Goal: Task Accomplishment & Management: Complete application form

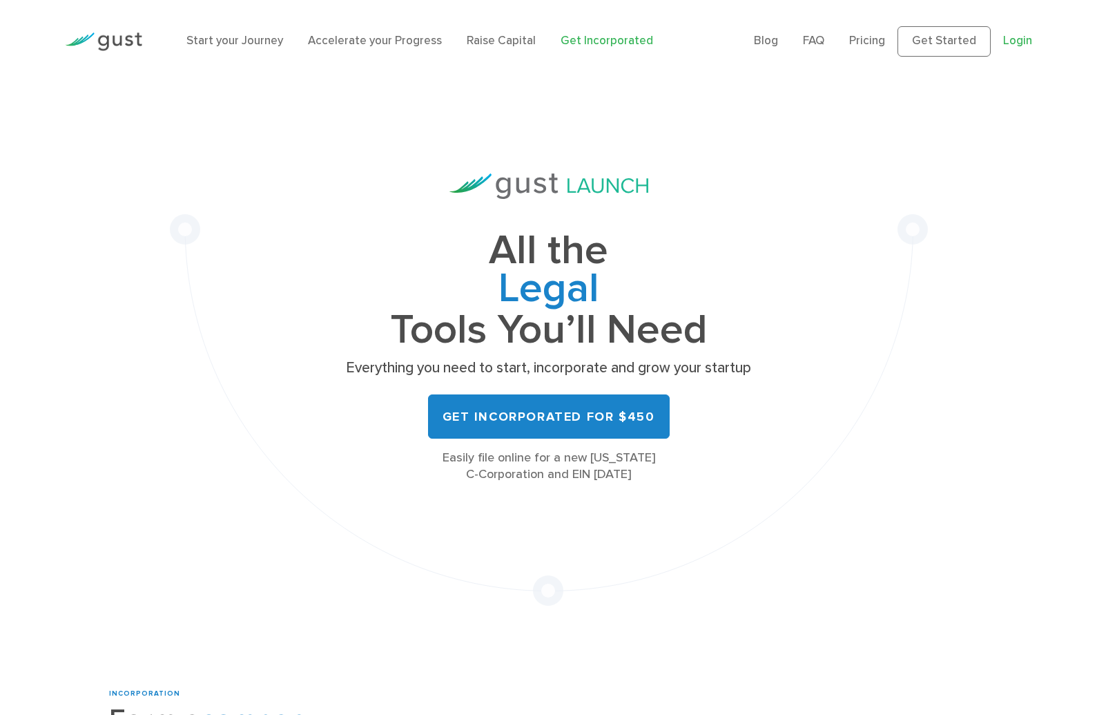
click at [1015, 41] on link "Login" at bounding box center [1017, 41] width 29 height 14
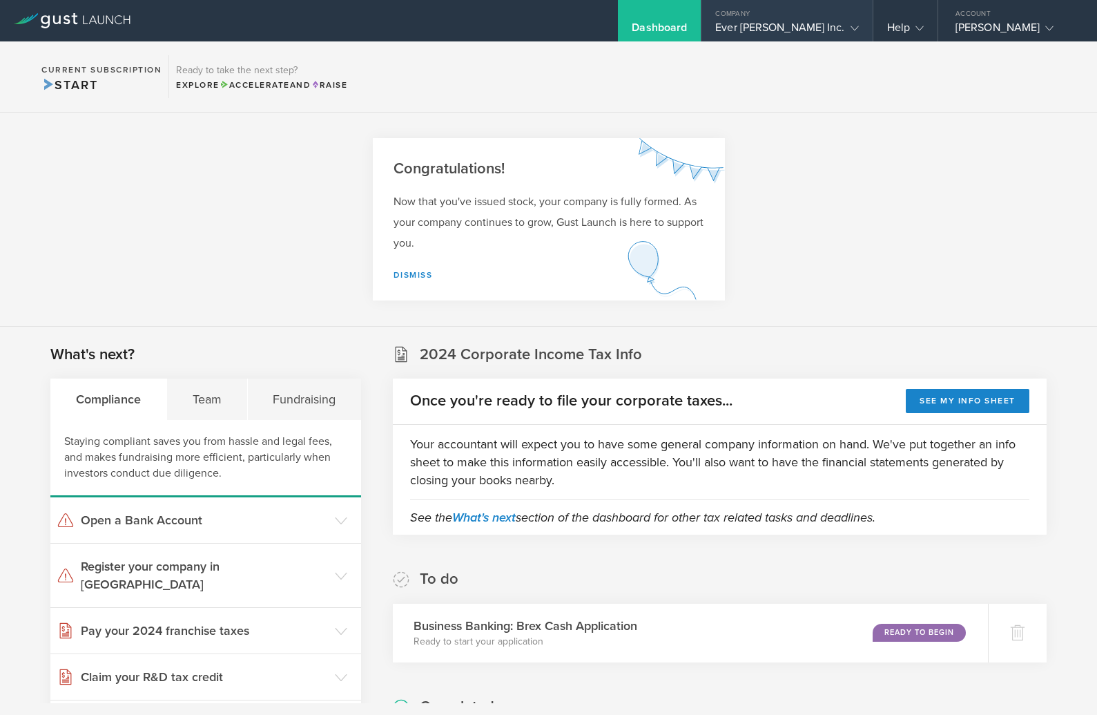
click at [851, 29] on icon at bounding box center [855, 28] width 8 height 8
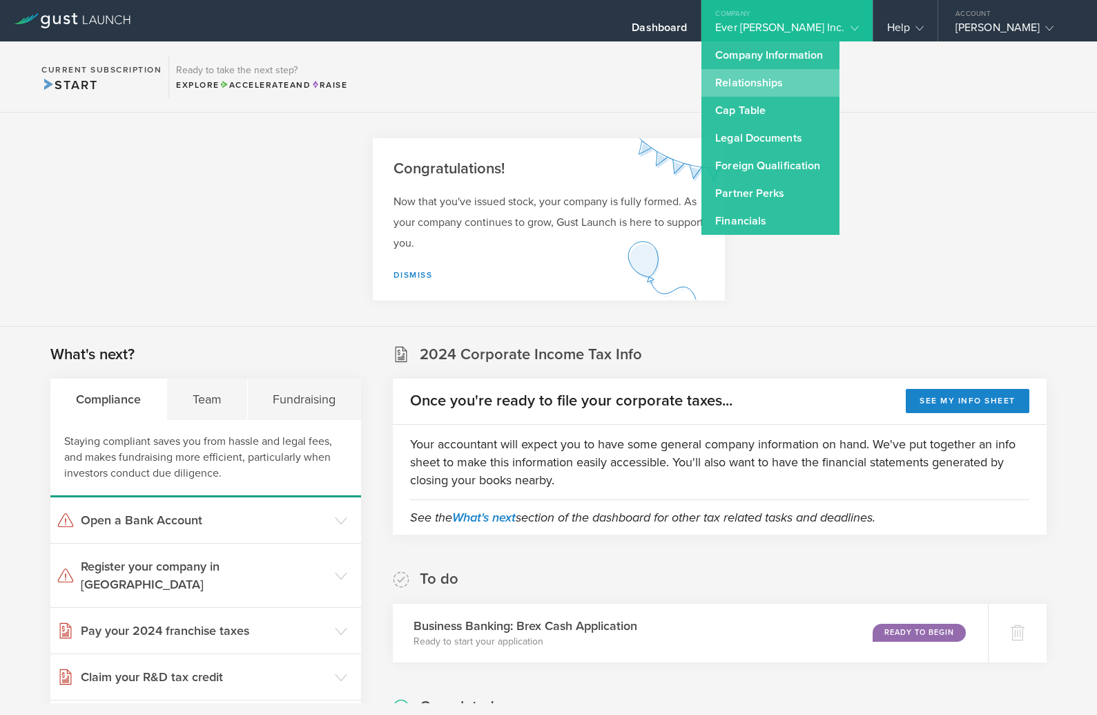
click at [806, 79] on link "Relationships" at bounding box center [770, 83] width 138 height 28
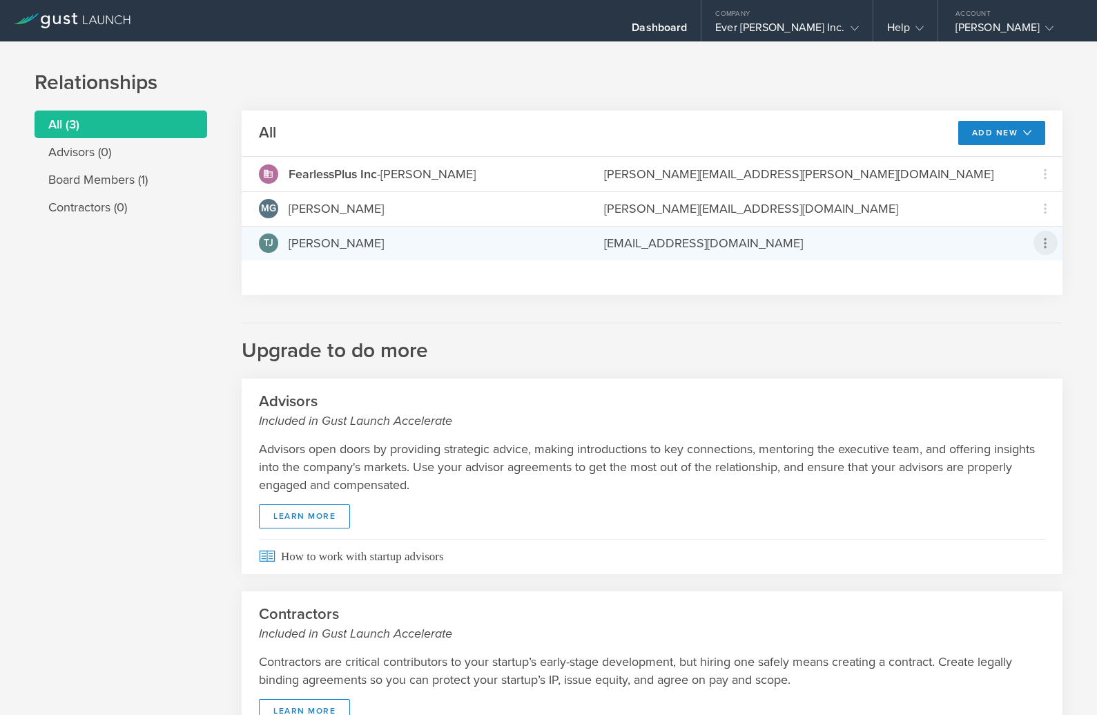
click at [1042, 236] on icon at bounding box center [1045, 243] width 17 height 17
click at [989, 313] on div "due to termination" at bounding box center [1001, 320] width 105 height 14
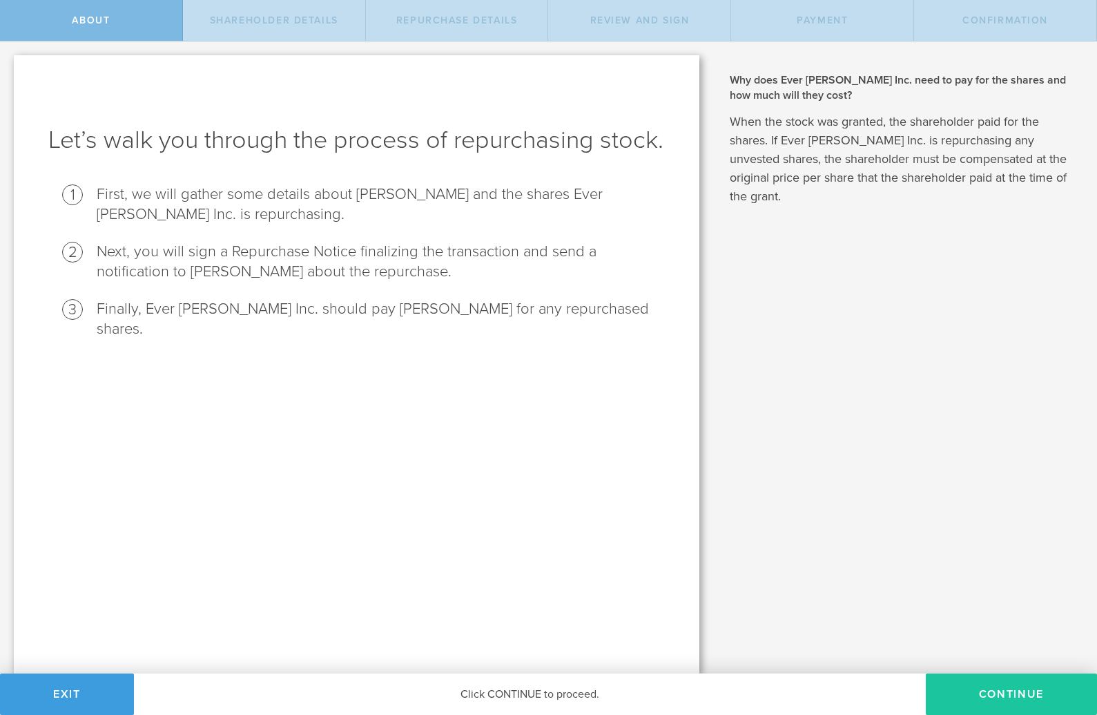
click at [1013, 695] on button "Continue" at bounding box center [1011, 693] width 171 height 41
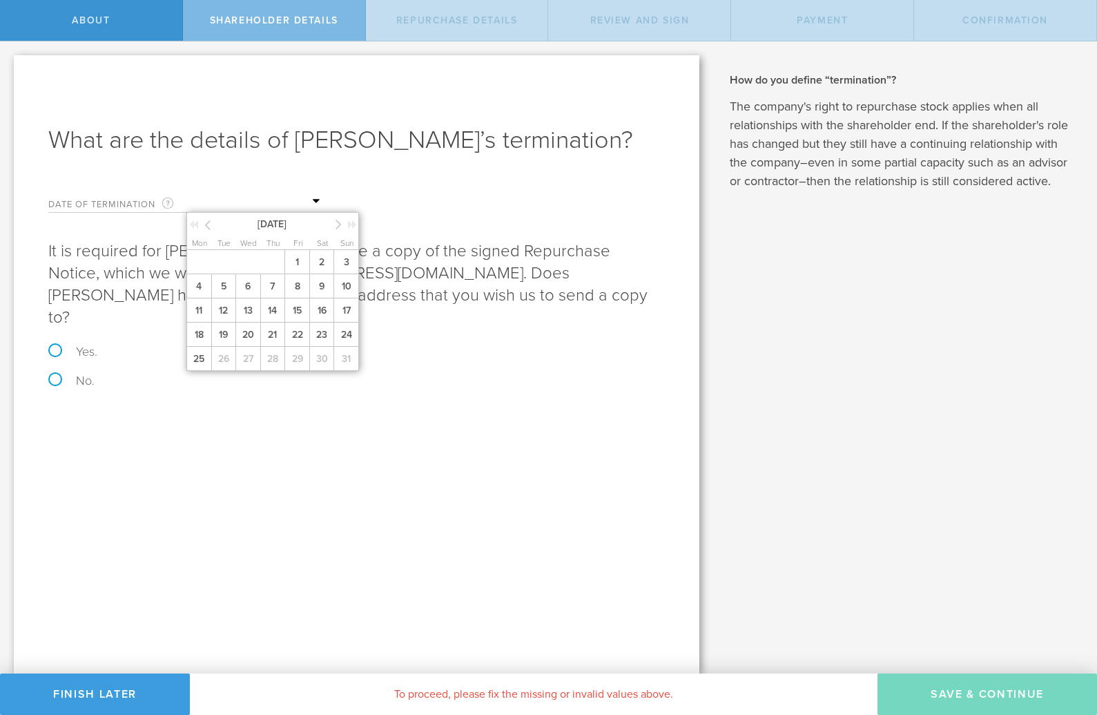
click at [313, 212] on input "text" at bounding box center [255, 201] width 138 height 21
click at [206, 233] on icon at bounding box center [207, 224] width 6 height 17
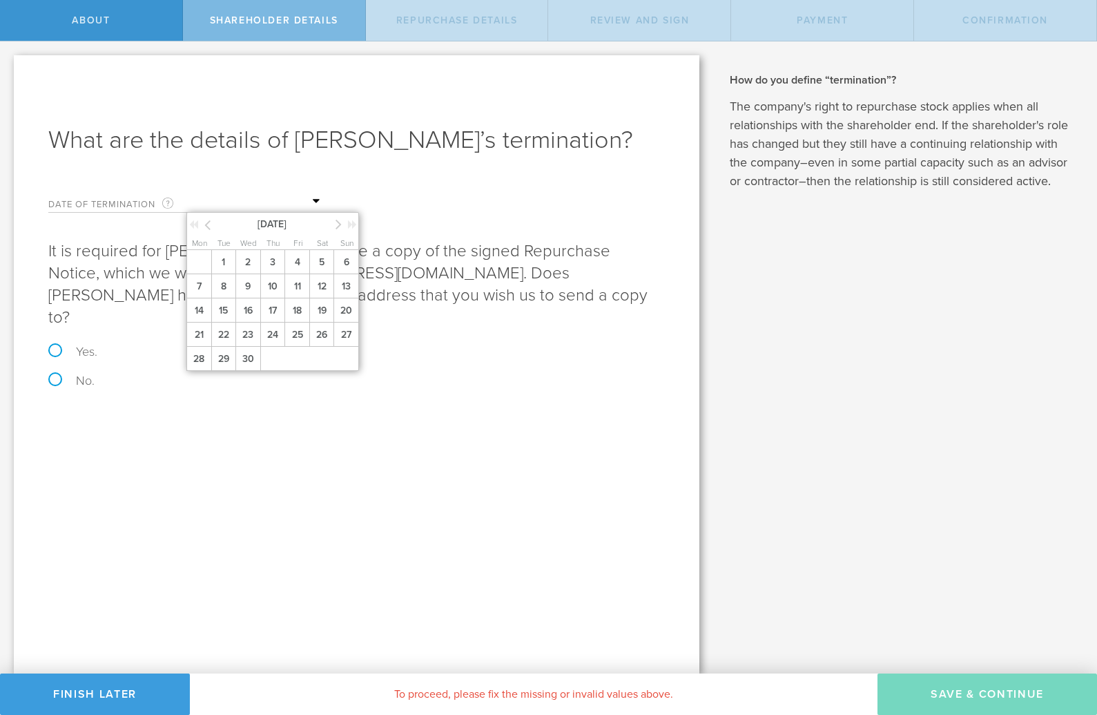
click at [206, 233] on icon at bounding box center [207, 224] width 6 height 17
click at [227, 395] on span "31" at bounding box center [224, 383] width 26 height 24
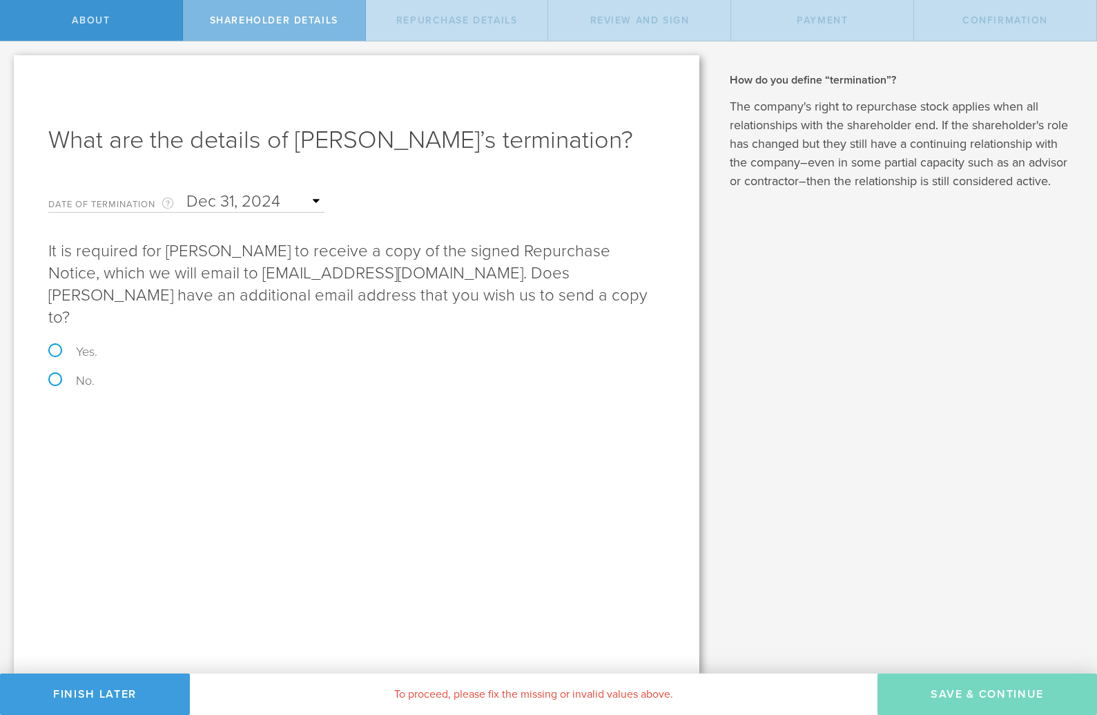
click at [56, 387] on label "No." at bounding box center [356, 380] width 617 height 12
click at [9, 70] on input "No." at bounding box center [4, 55] width 9 height 29
radio input "true"
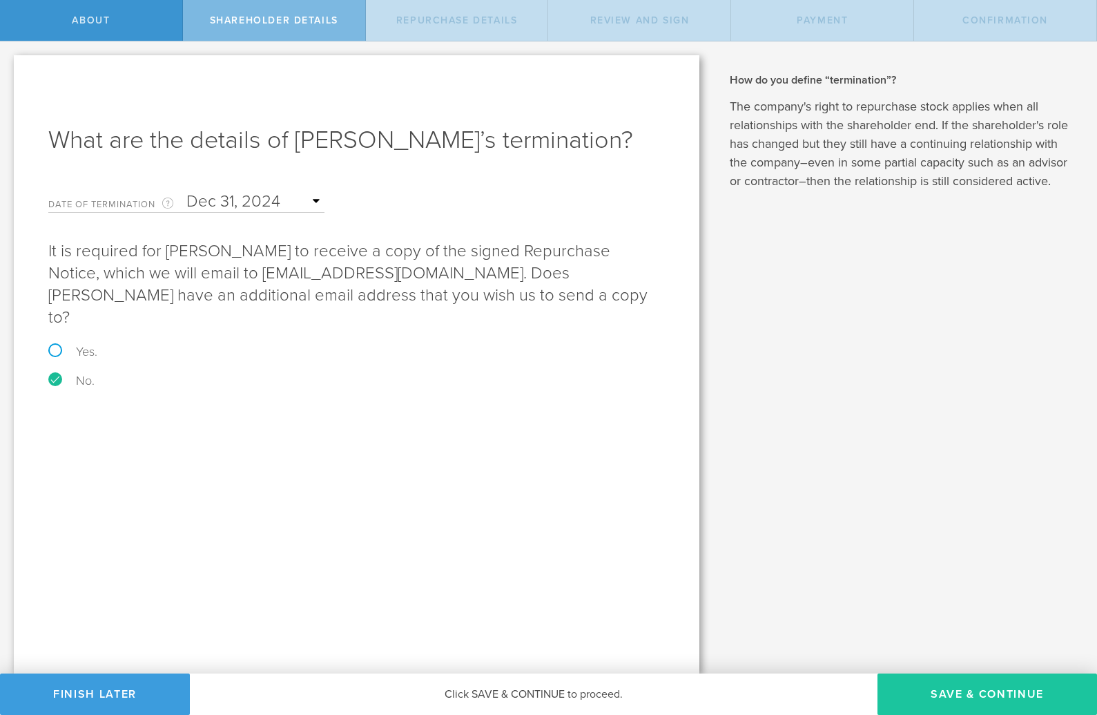
click at [990, 690] on button "Save & Continue" at bounding box center [987, 693] width 220 height 41
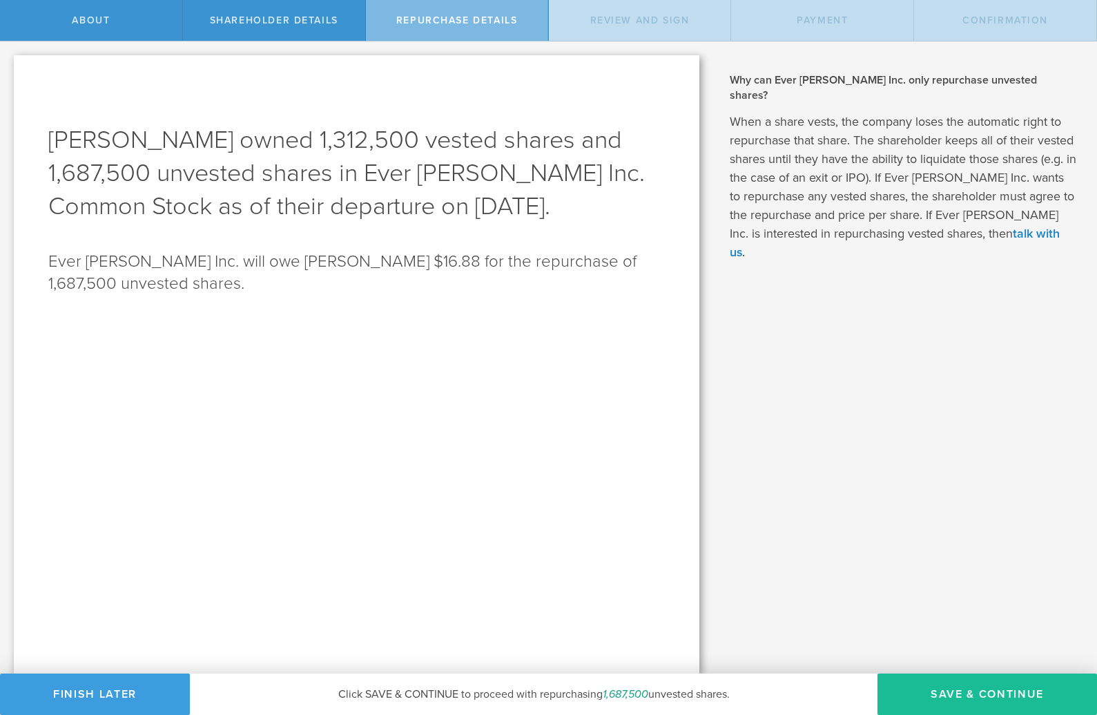
click at [253, 295] on p "Ever Nester Inc. will owe Todd Joseph Alessandro $16.88 for the repurchase of 1…" at bounding box center [356, 273] width 617 height 44
drag, startPoint x: 254, startPoint y: 320, endPoint x: 46, endPoint y: 145, distance: 272.0
click at [46, 145] on div "Todd Joseph Alessandro owned 1,312,500 vested shares and 1,687,500 unvested sha…" at bounding box center [357, 364] width 686 height 618
copy div "Todd Joseph Alessandro owned 1,312,500 vested shares and 1,687,500 unvested sha…"
click at [449, 398] on div "Todd Joseph Alessandro owned 1,312,500 vested shares and 1,687,500 unvested sha…" at bounding box center [357, 364] width 686 height 618
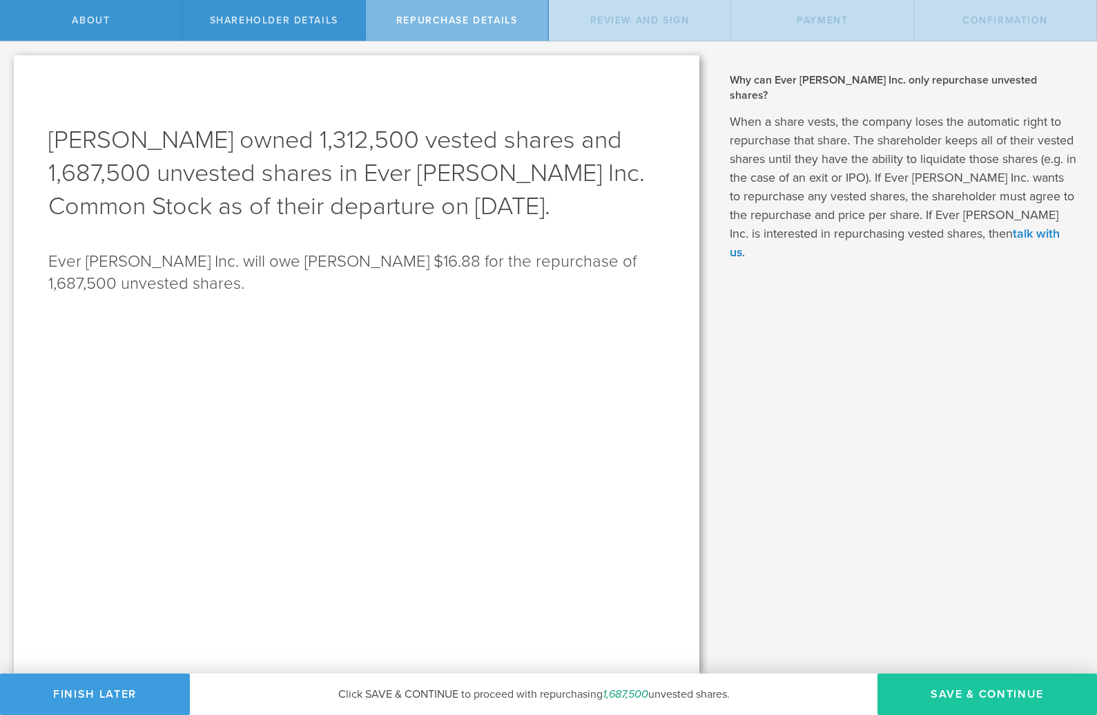
click at [982, 695] on button "Save & Continue" at bounding box center [987, 693] width 220 height 41
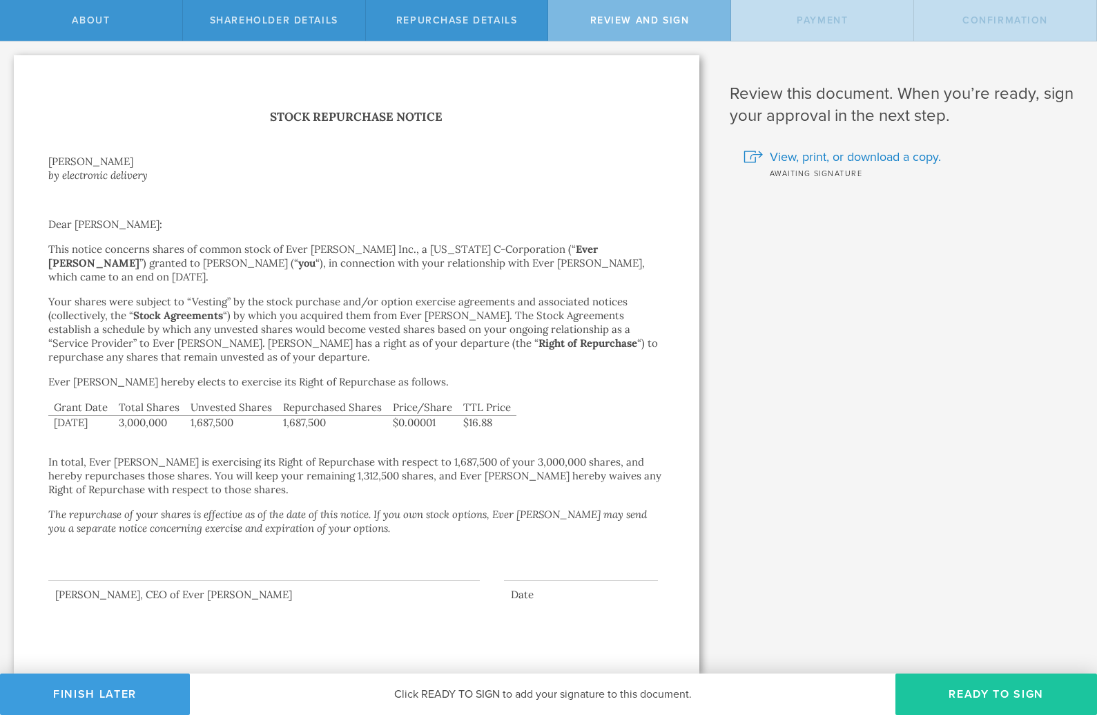
click at [982, 692] on button "Ready to Sign" at bounding box center [996, 693] width 202 height 41
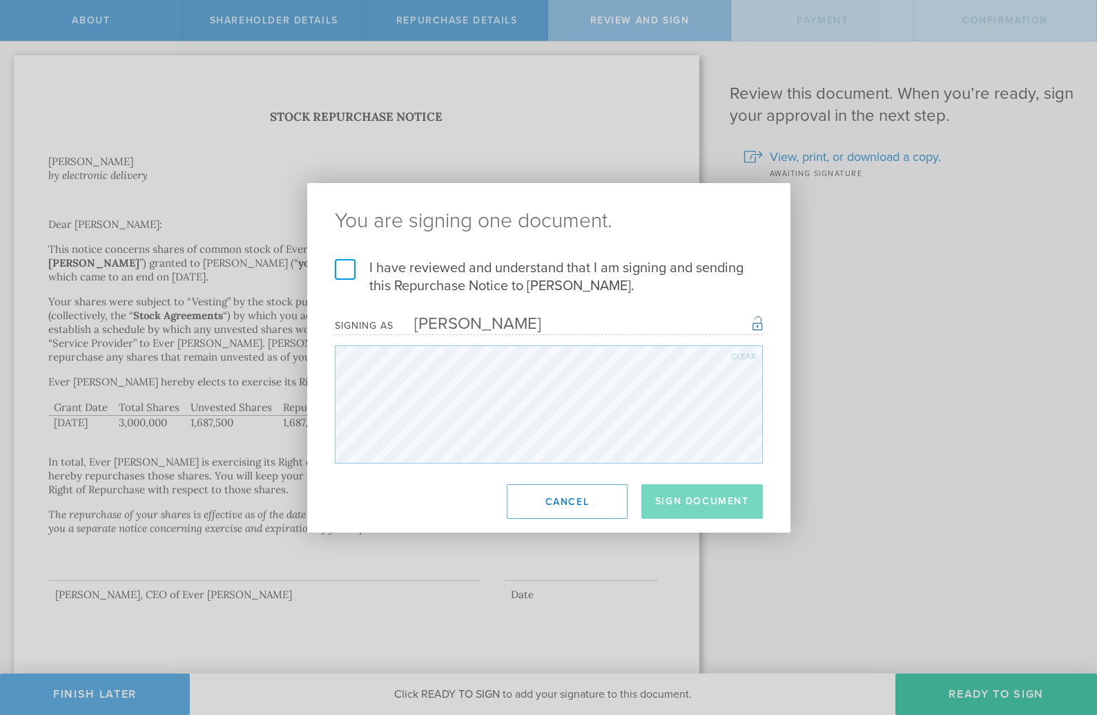
click at [347, 275] on label "I have reviewed and understand that I am signing and sending this Repurchase No…" at bounding box center [549, 277] width 428 height 36
click at [0, 0] on input "I have reviewed and understand that I am signing and sending this Repurchase No…" at bounding box center [0, 0] width 0 height 0
click at [682, 500] on button "Sign Document" at bounding box center [702, 501] width 122 height 35
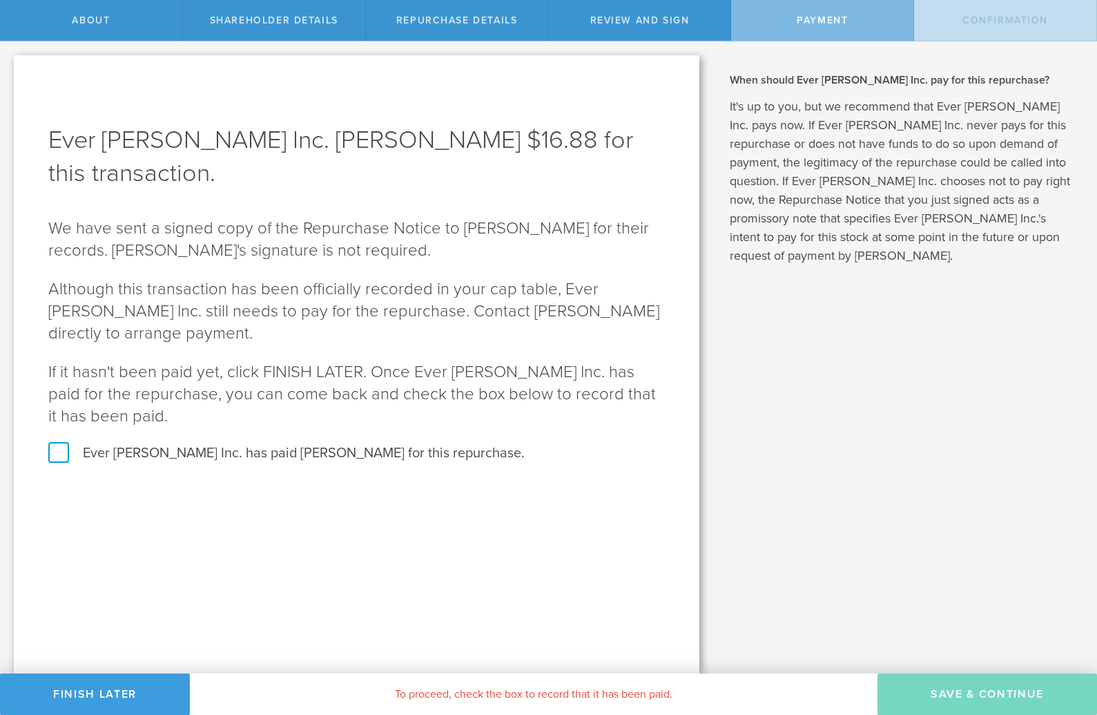
click at [61, 452] on label "Ever Nester Inc. has paid Todd Joseph Alessandro for this repurchase." at bounding box center [356, 453] width 617 height 18
click at [9, 70] on input "Ever Nester Inc. has paid Todd Joseph Alessandro for this repurchase." at bounding box center [4, 55] width 9 height 29
checkbox input "true"
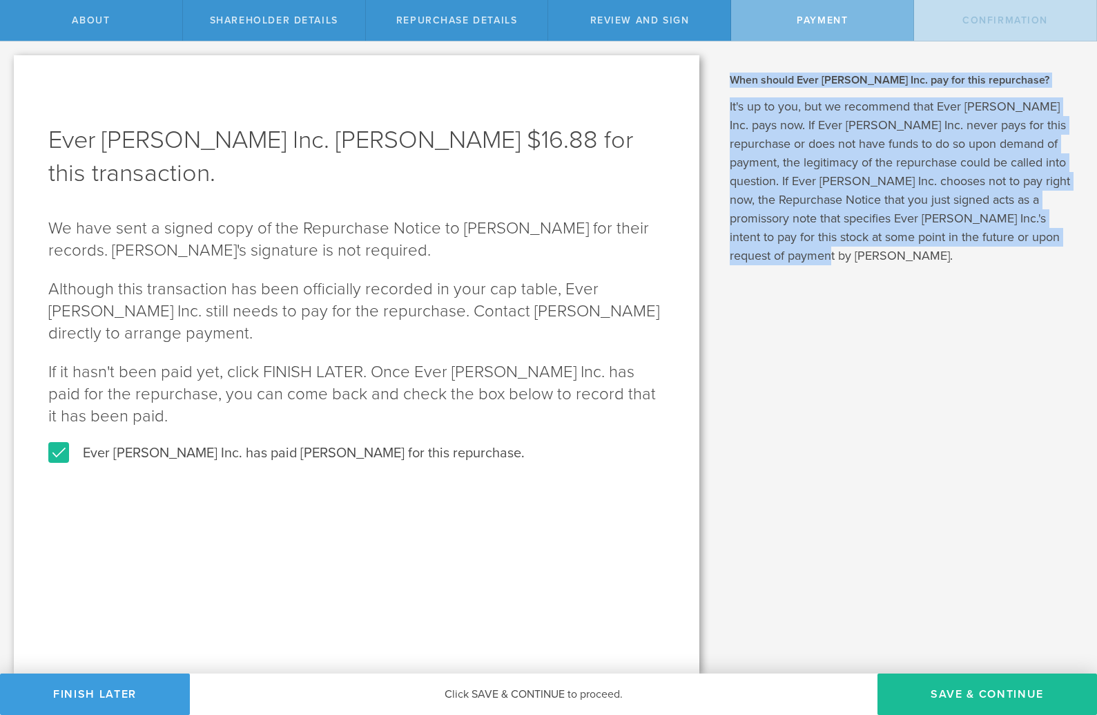
drag, startPoint x: 801, startPoint y: 255, endPoint x: 730, endPoint y: 86, distance: 183.5
click at [730, 86] on div "When should Ever Nester Inc. pay for this repurchase? It's up to you, but we re…" at bounding box center [903, 168] width 347 height 193
copy div "When should Ever Nester Inc. pay for this repurchase? It's up to you, but we re…"
click at [964, 688] on button "SAVE & CONTINUE" at bounding box center [987, 693] width 220 height 41
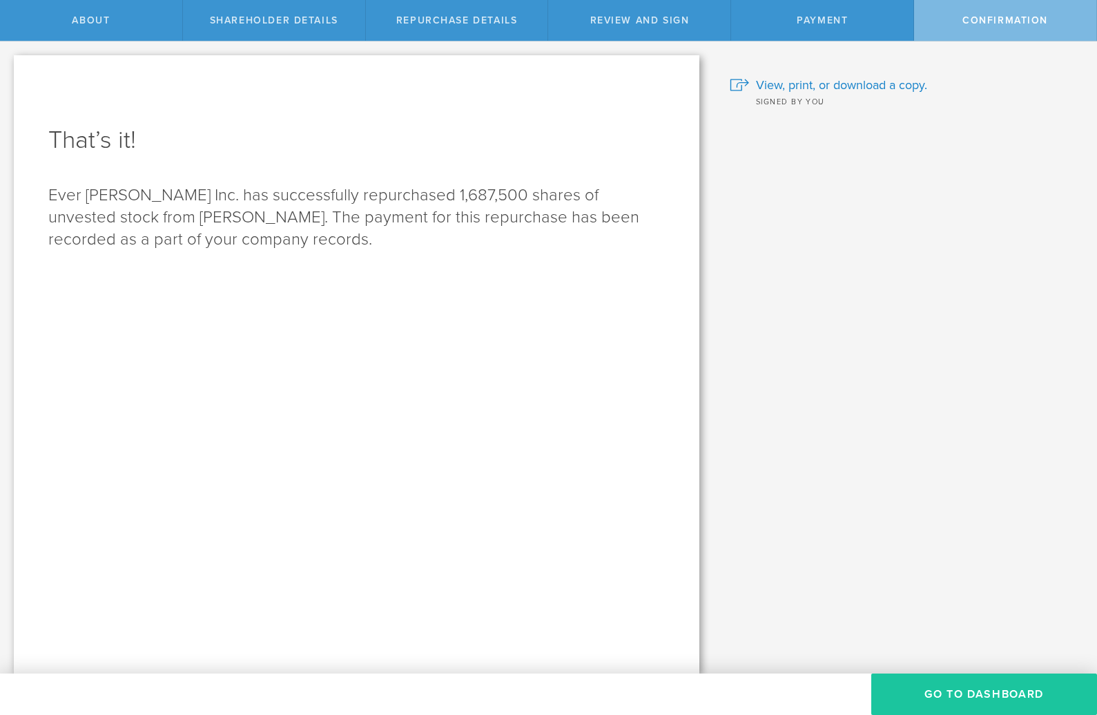
click at [955, 689] on button "Go to Dashboard" at bounding box center [984, 693] width 226 height 41
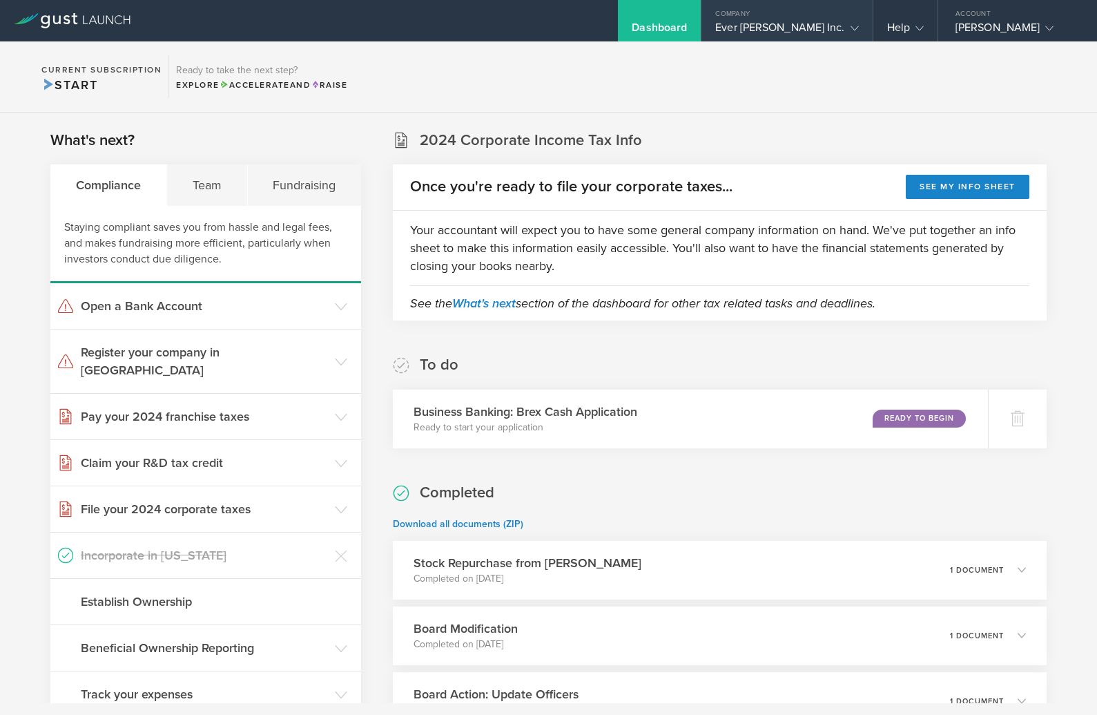
click at [840, 24] on div "Ever [PERSON_NAME] Inc." at bounding box center [786, 31] width 143 height 21
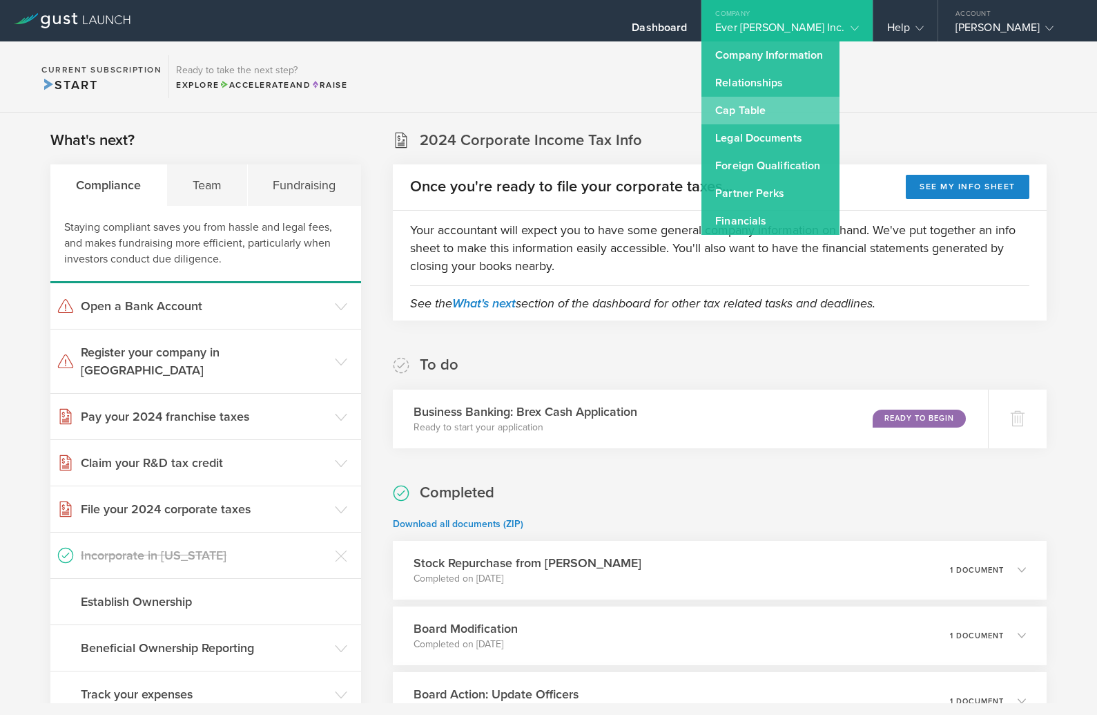
click at [797, 113] on link "Cap Table" at bounding box center [770, 111] width 138 height 28
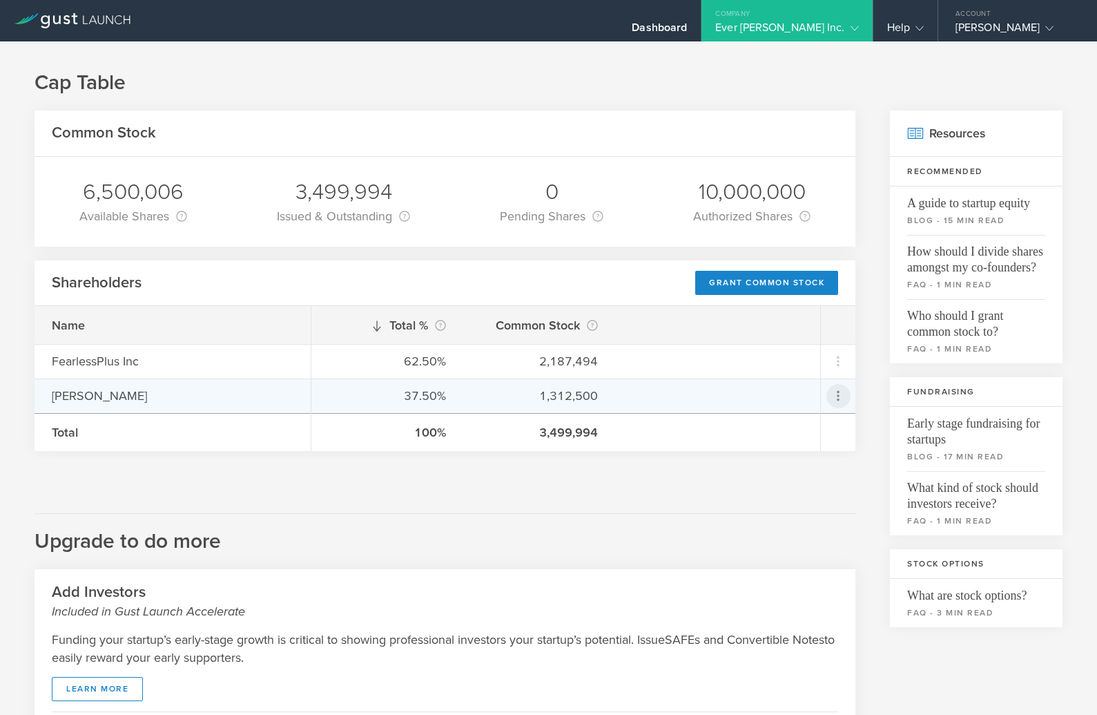
click at [846, 391] on icon at bounding box center [838, 396] width 24 height 24
click at [702, 485] on md-backdrop at bounding box center [548, 357] width 1097 height 715
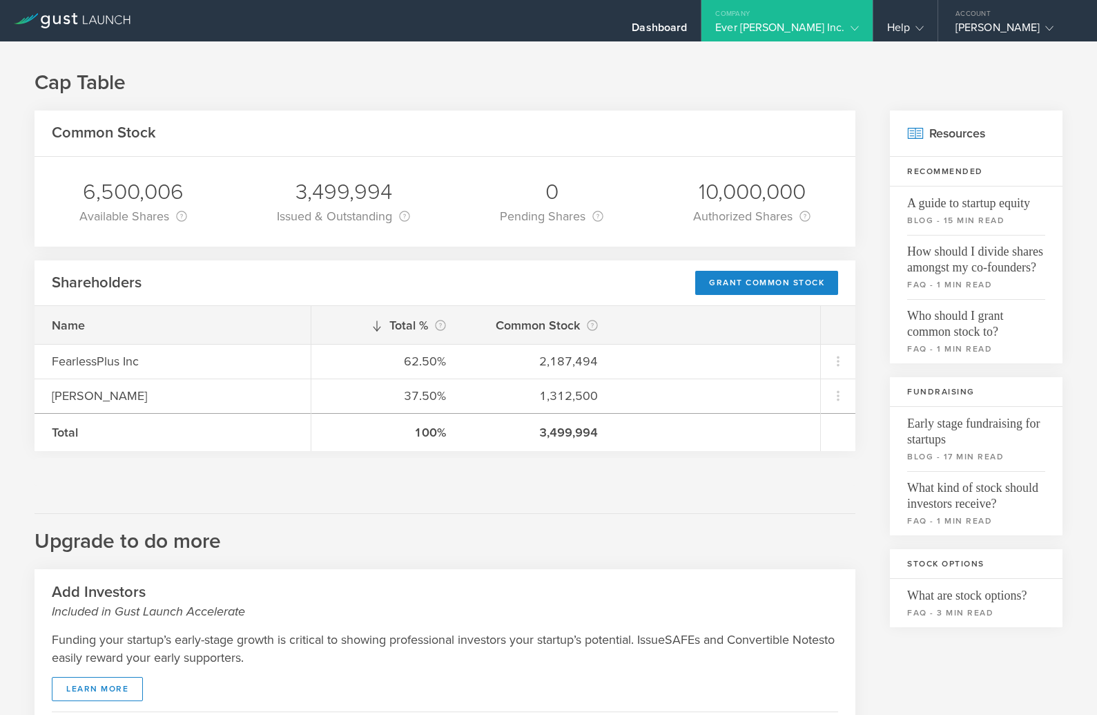
click at [852, 24] on icon at bounding box center [855, 28] width 8 height 8
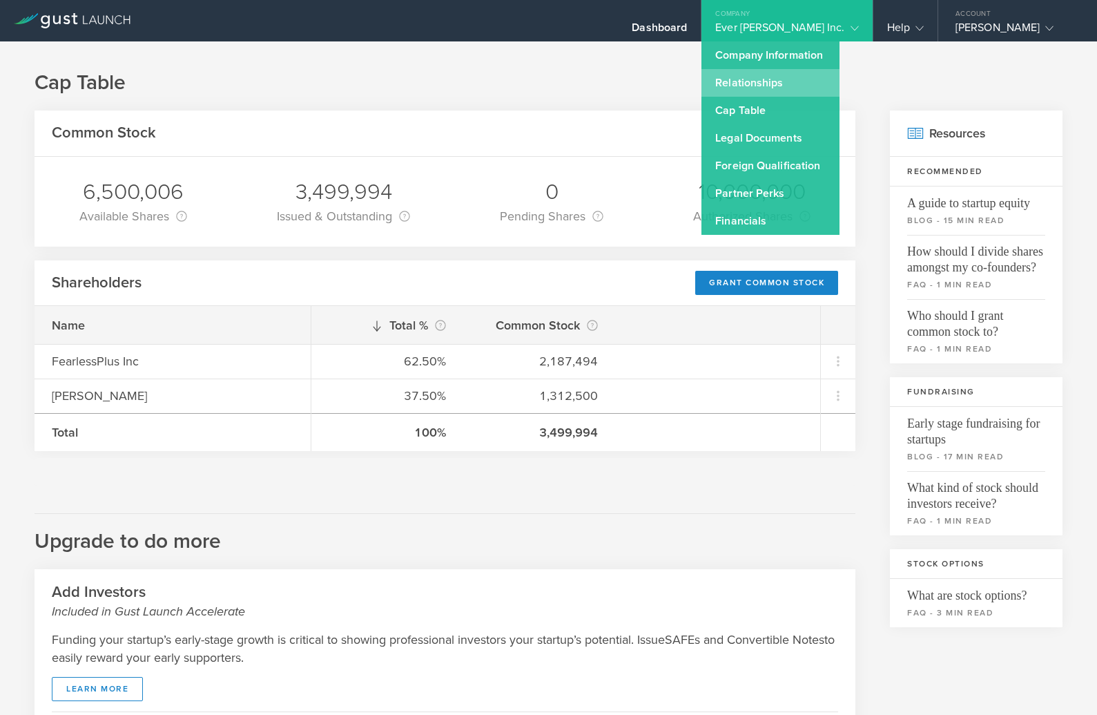
click at [806, 84] on link "Relationships" at bounding box center [770, 83] width 138 height 28
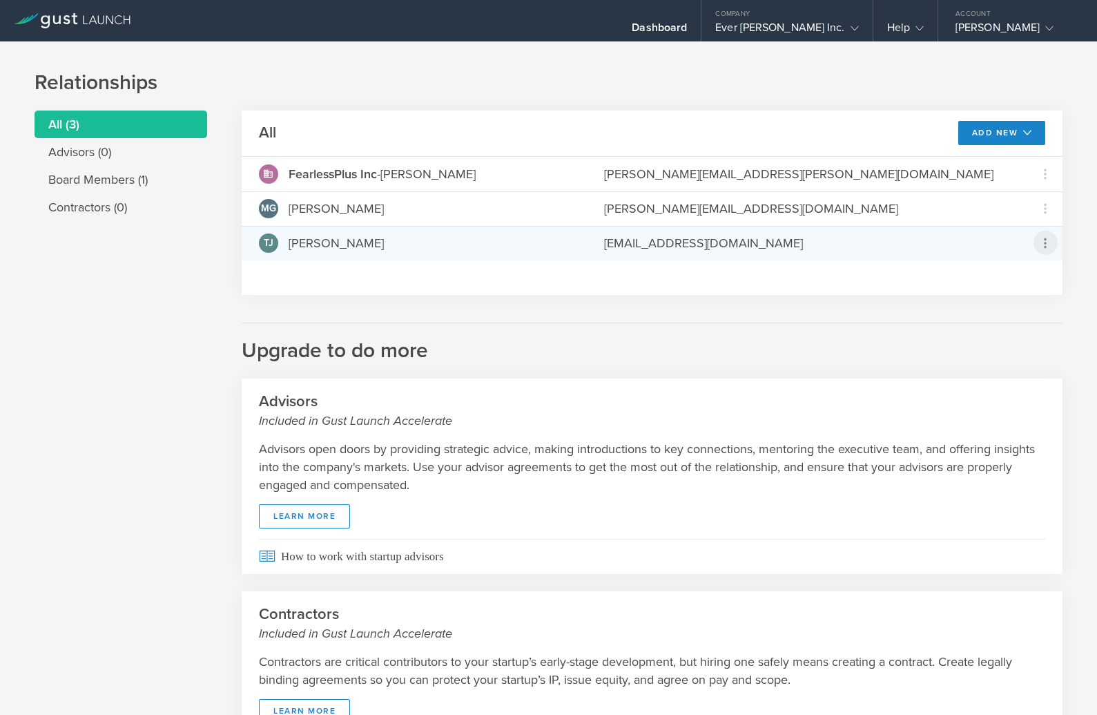
click at [1046, 242] on icon at bounding box center [1045, 242] width 3 height 10
click at [706, 286] on md-backdrop at bounding box center [548, 357] width 1097 height 715
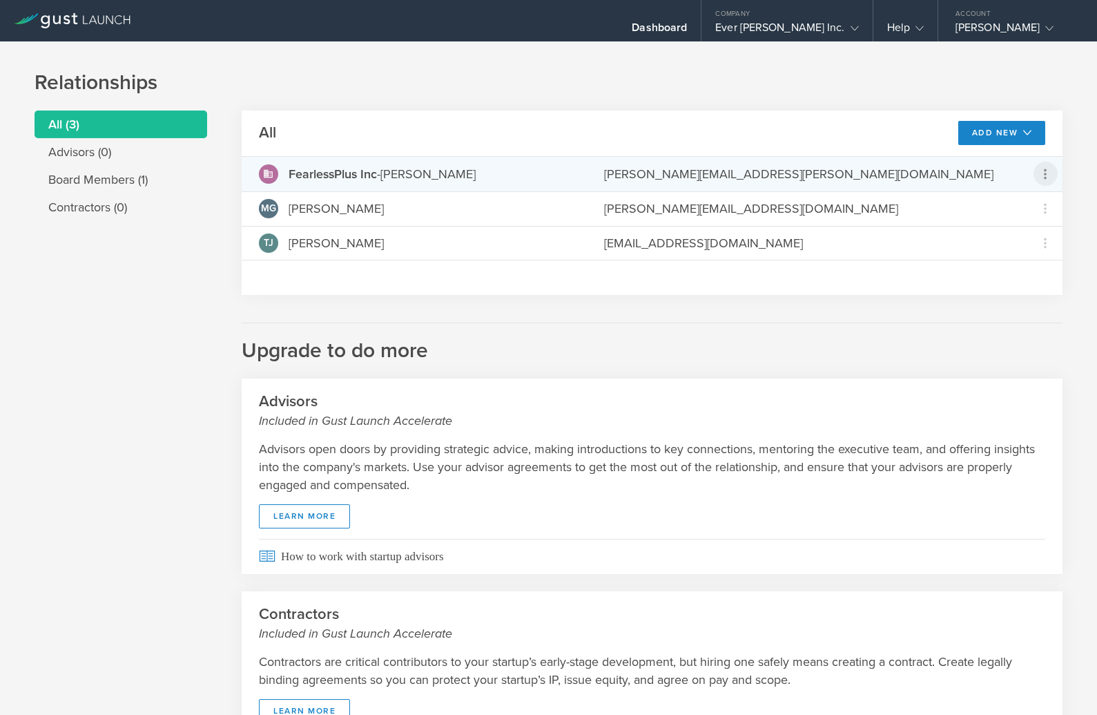
click at [1038, 173] on icon at bounding box center [1045, 174] width 17 height 17
click at [794, 307] on md-backdrop at bounding box center [548, 357] width 1097 height 715
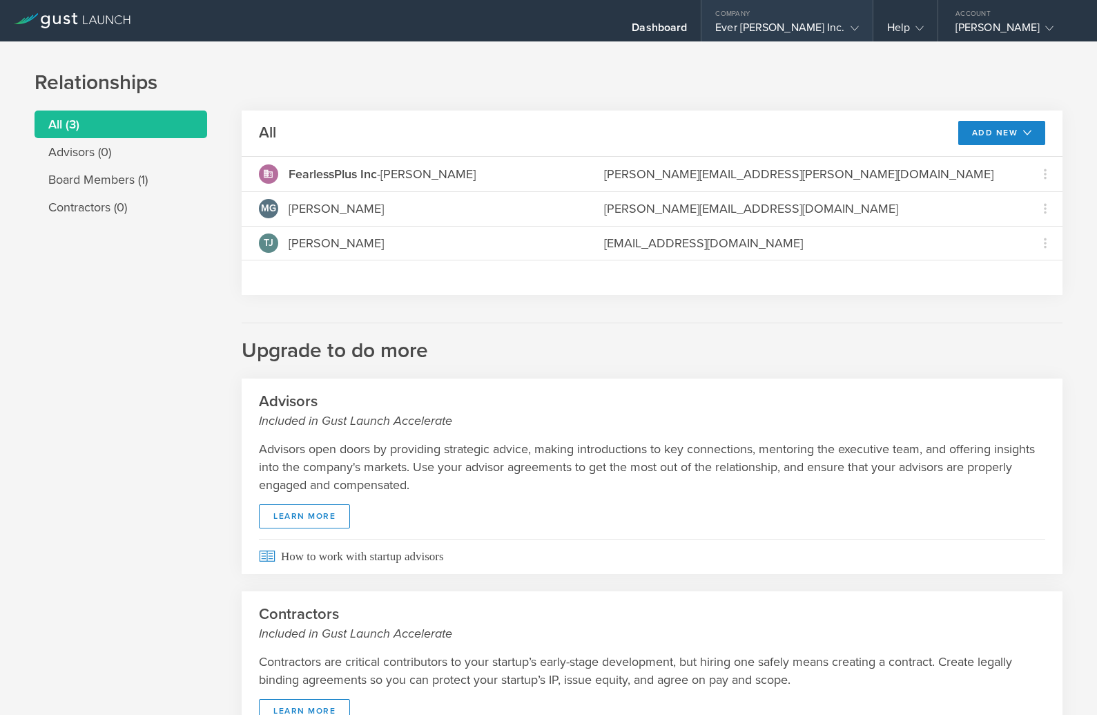
click at [845, 26] on gust-icon at bounding box center [852, 28] width 14 height 14
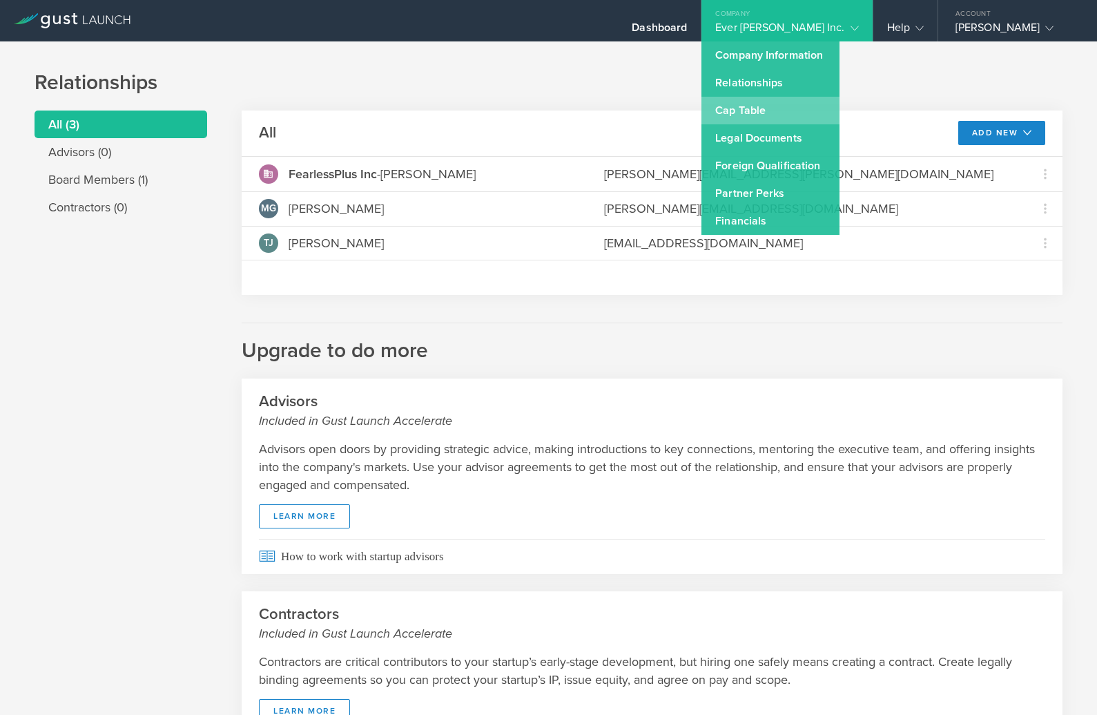
click at [790, 113] on link "Cap Table" at bounding box center [770, 111] width 138 height 28
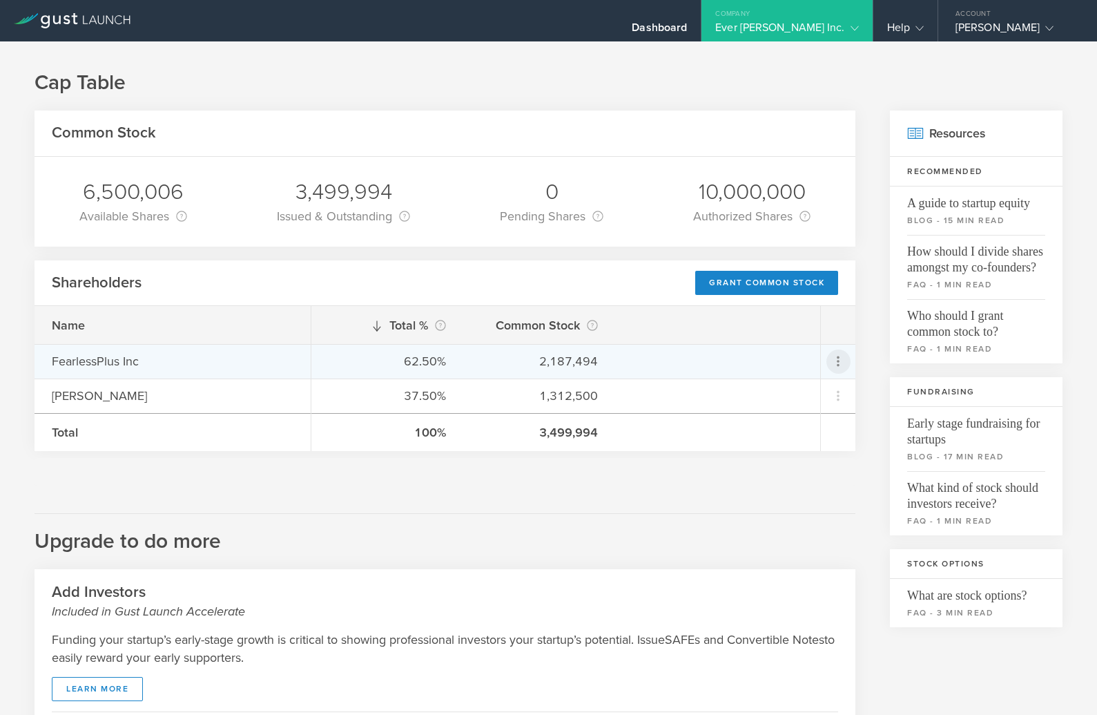
click at [840, 360] on icon at bounding box center [838, 361] width 17 height 17
click at [709, 487] on md-backdrop at bounding box center [548, 357] width 1097 height 715
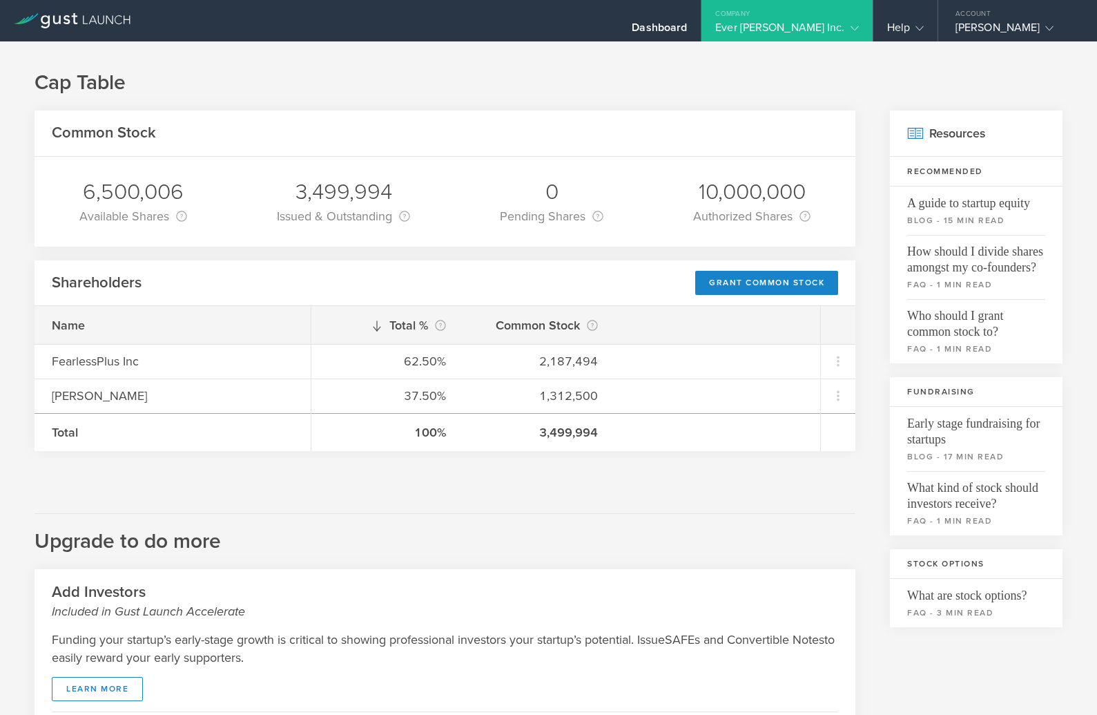
click at [843, 24] on div "Ever [PERSON_NAME] Inc." at bounding box center [786, 31] width 143 height 21
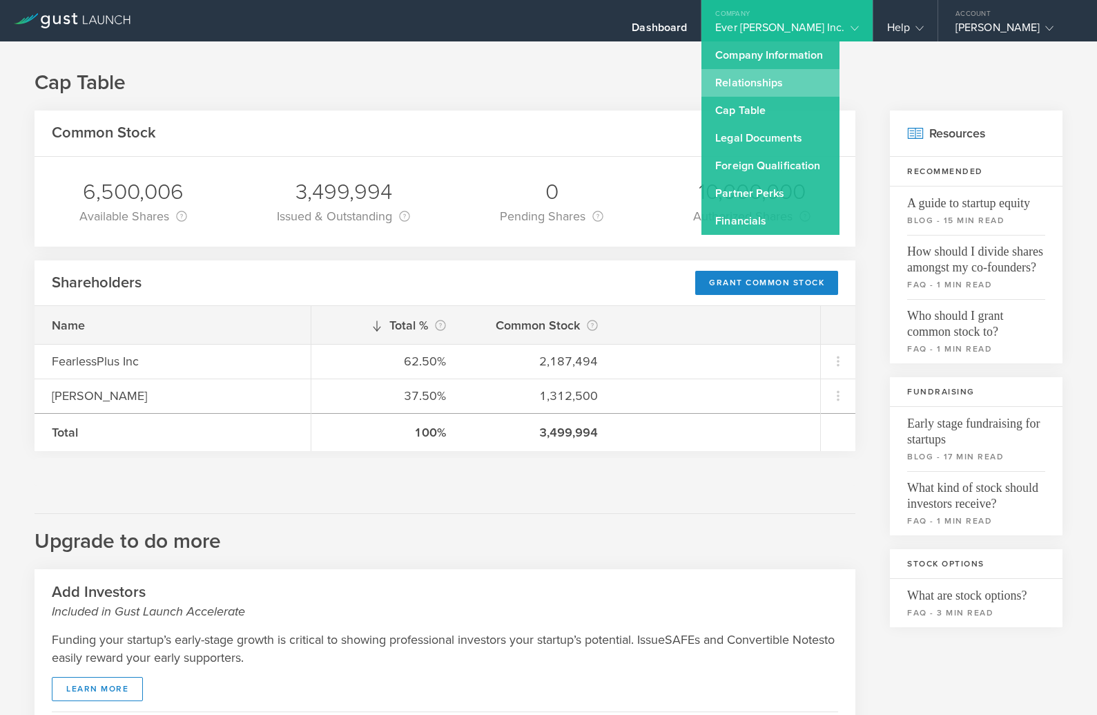
click at [802, 79] on link "Relationships" at bounding box center [770, 83] width 138 height 28
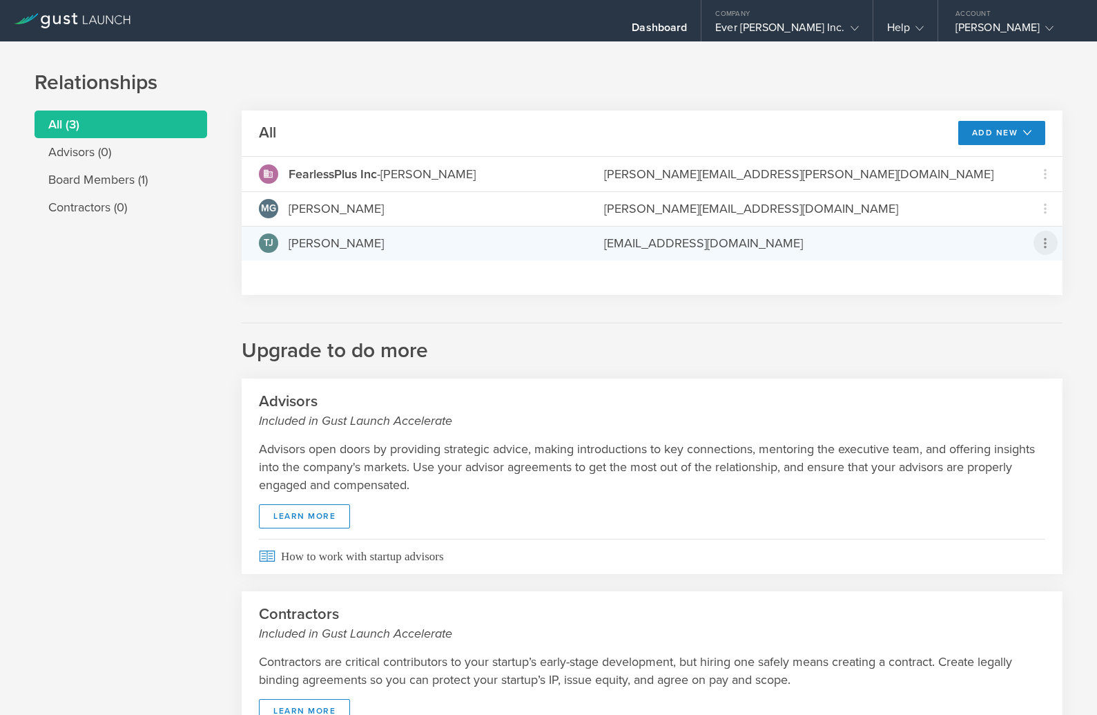
click at [1045, 242] on icon at bounding box center [1045, 242] width 3 height 10
click at [1043, 204] on md-backdrop at bounding box center [548, 357] width 1097 height 715
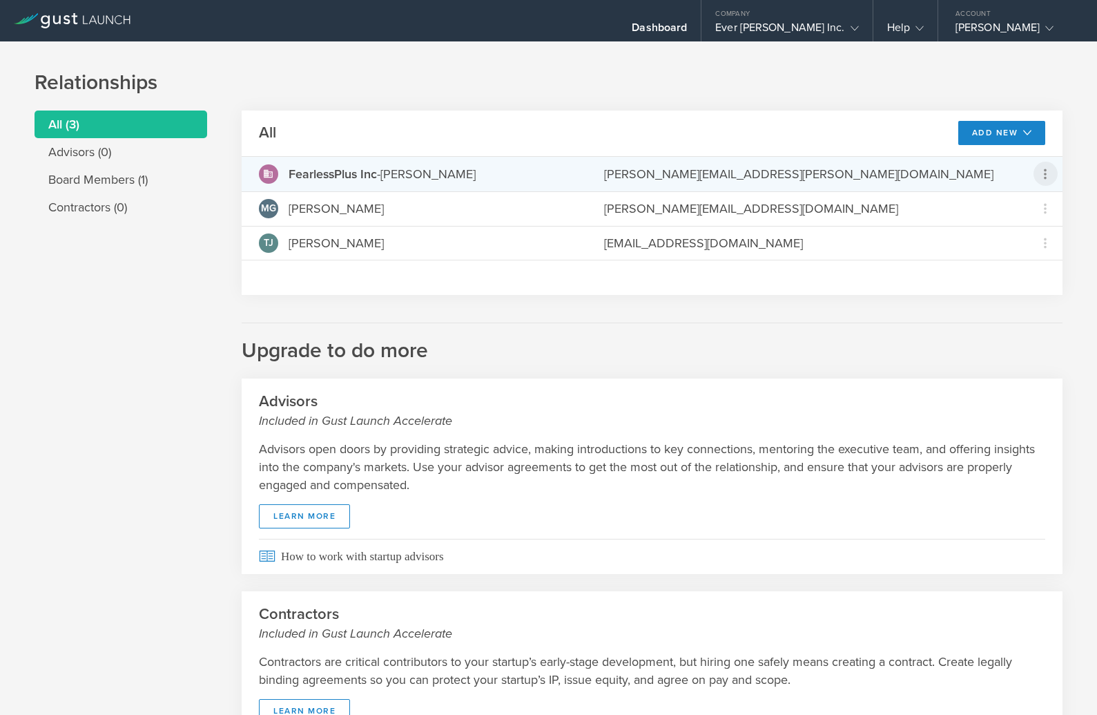
click at [1048, 170] on icon at bounding box center [1045, 174] width 17 height 17
click at [128, 185] on md-backdrop at bounding box center [548, 357] width 1097 height 715
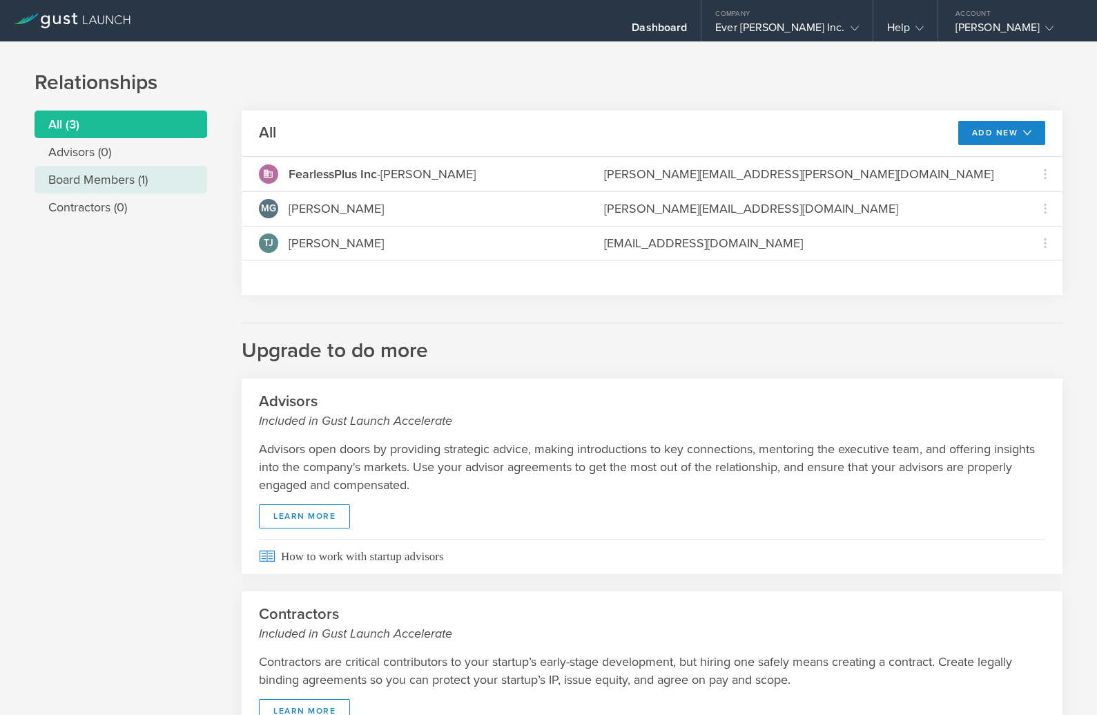
click at [121, 183] on li "Board Members (1)" at bounding box center [121, 180] width 173 height 28
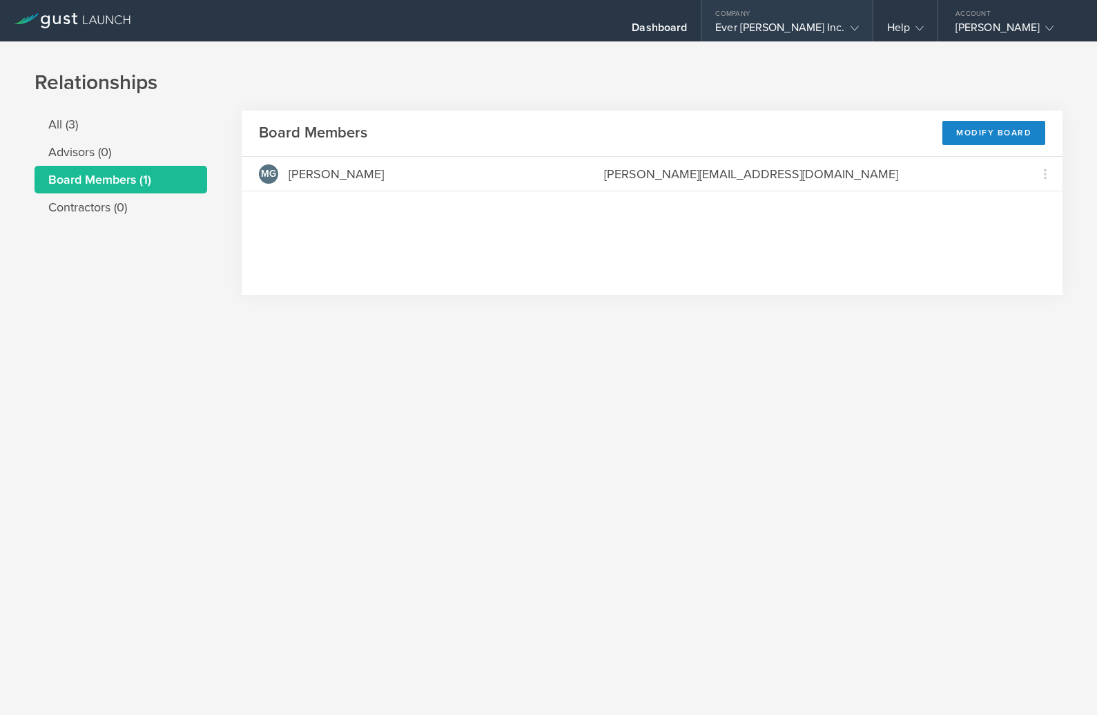
click at [814, 21] on div "Ever [PERSON_NAME] Inc." at bounding box center [786, 31] width 143 height 21
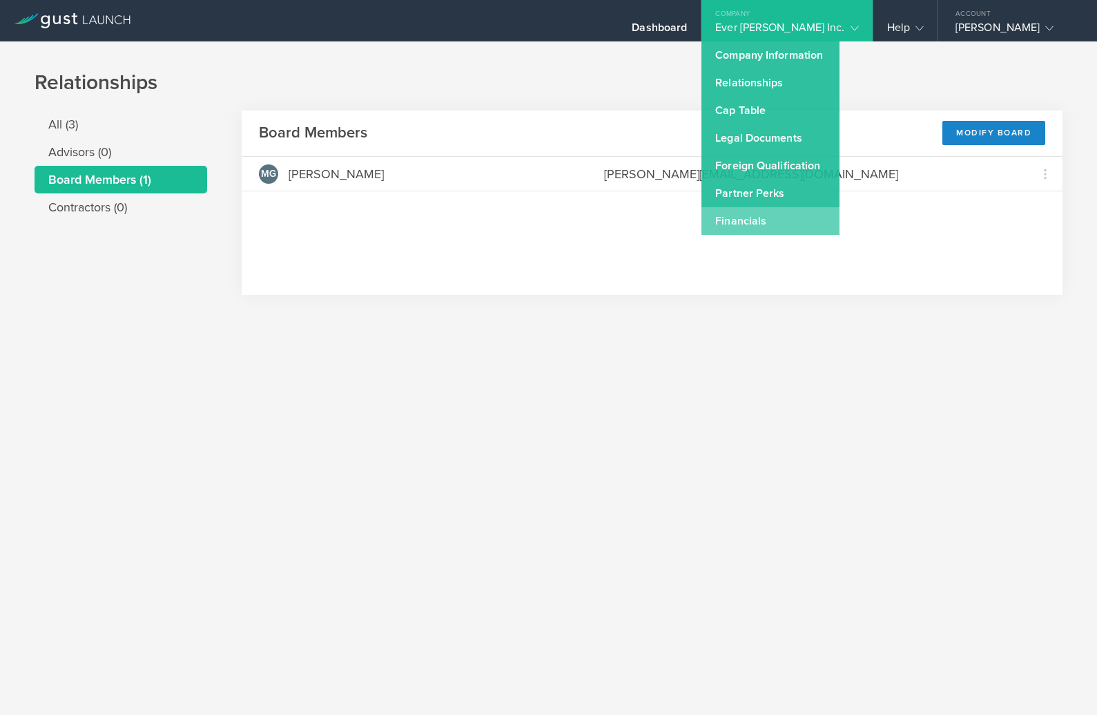
click at [781, 223] on link "Financials" at bounding box center [770, 221] width 138 height 28
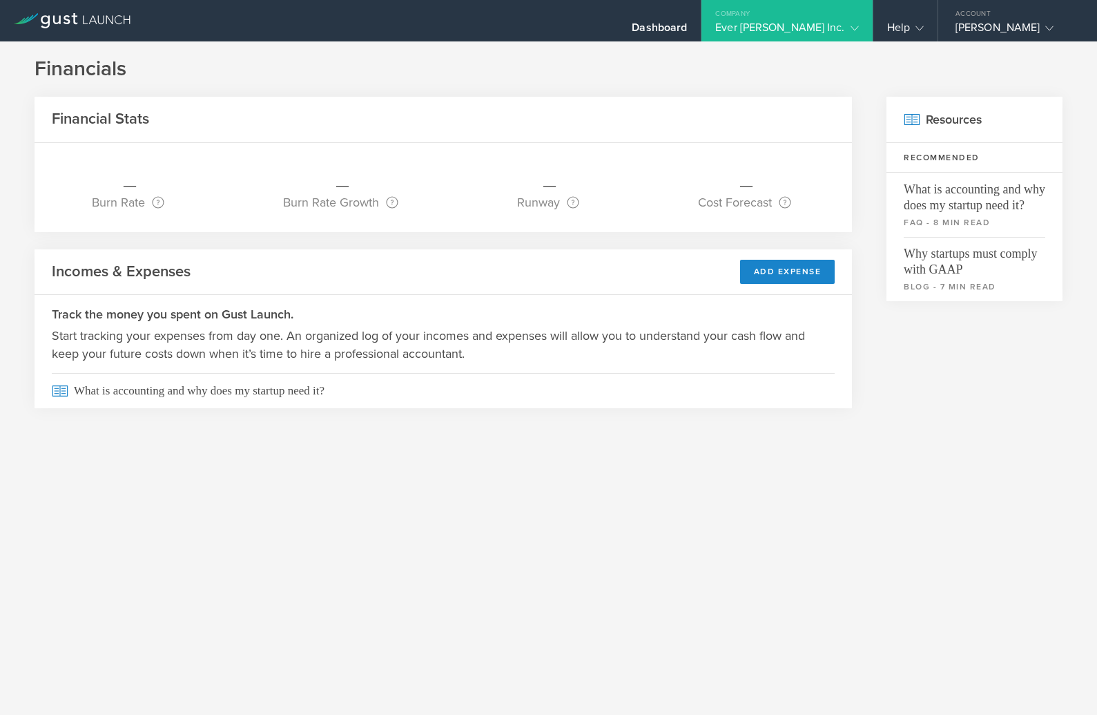
click at [829, 30] on div "Ever [PERSON_NAME] Inc." at bounding box center [786, 31] width 143 height 21
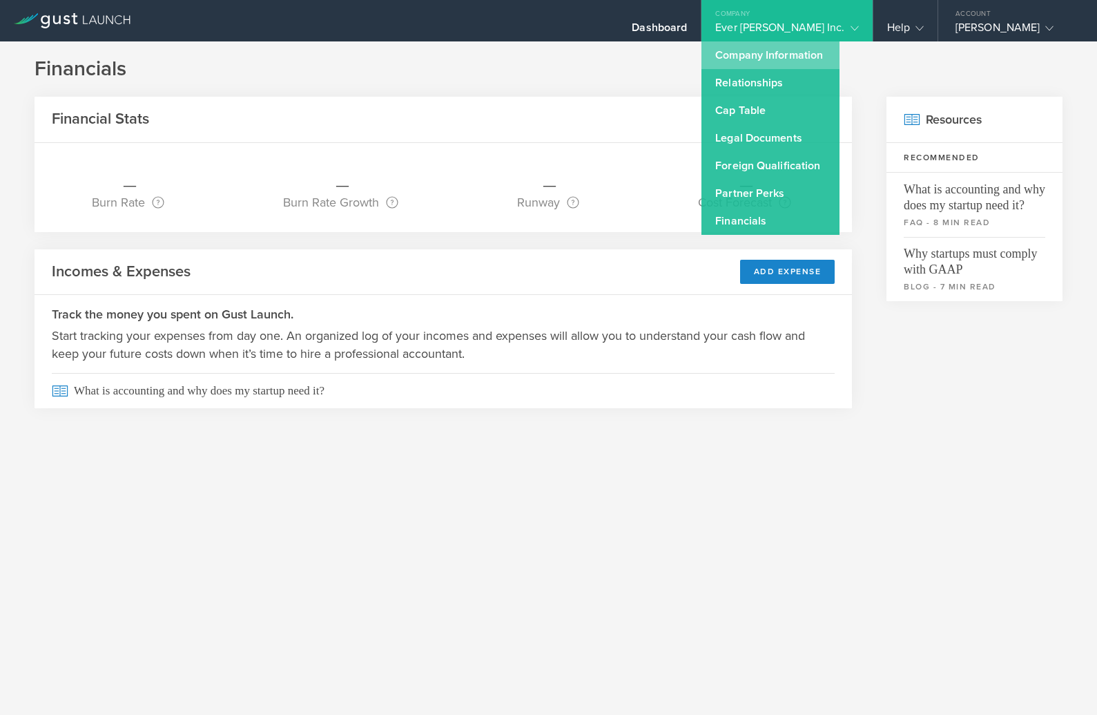
click at [819, 52] on link "Company Information" at bounding box center [770, 55] width 138 height 28
